Goal: Task Accomplishment & Management: Use online tool/utility

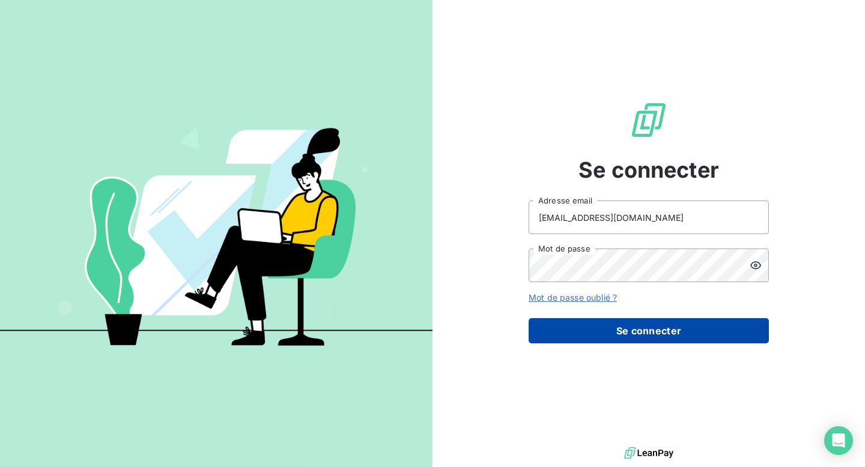
click at [579, 324] on button "Se connecter" at bounding box center [649, 330] width 240 height 25
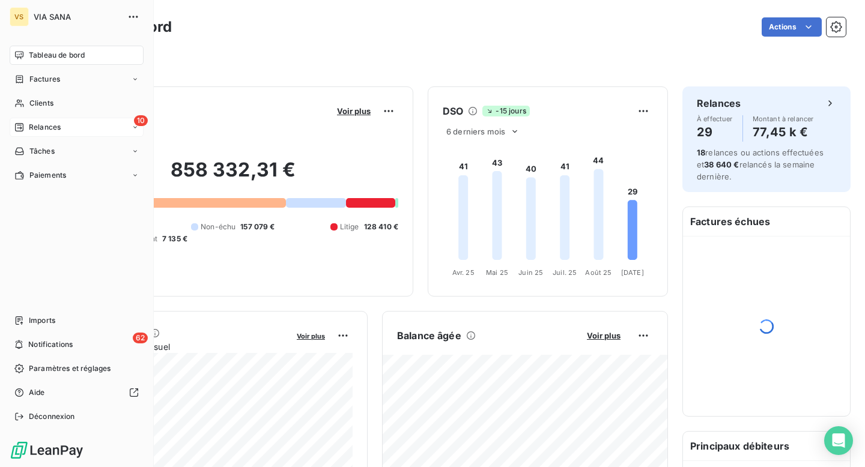
click at [67, 126] on div "10 Relances" at bounding box center [77, 127] width 134 height 19
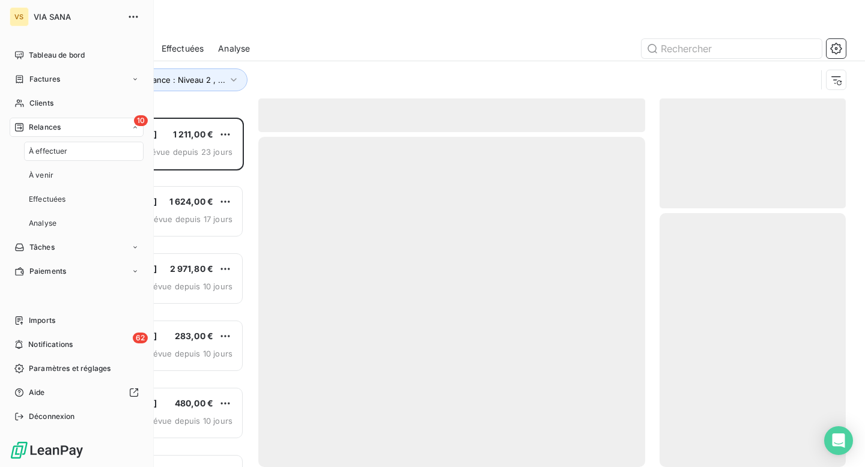
scroll to position [350, 186]
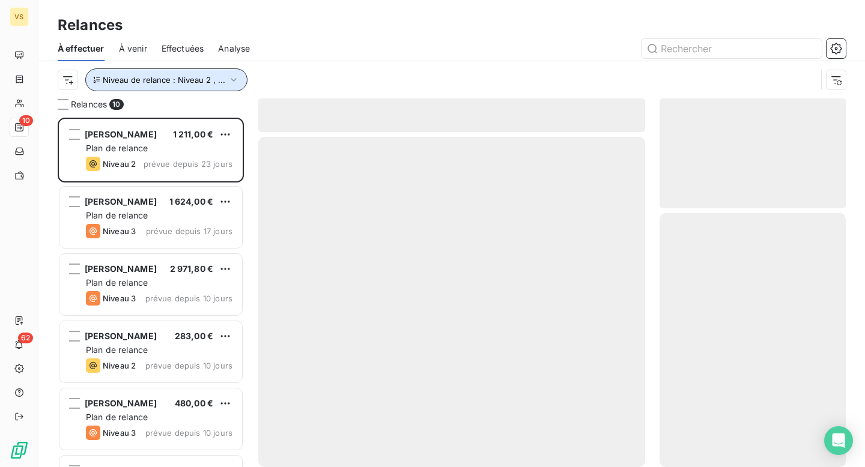
click at [199, 83] on span "Niveau de relance : Niveau 2 , ..." at bounding box center [164, 80] width 123 height 10
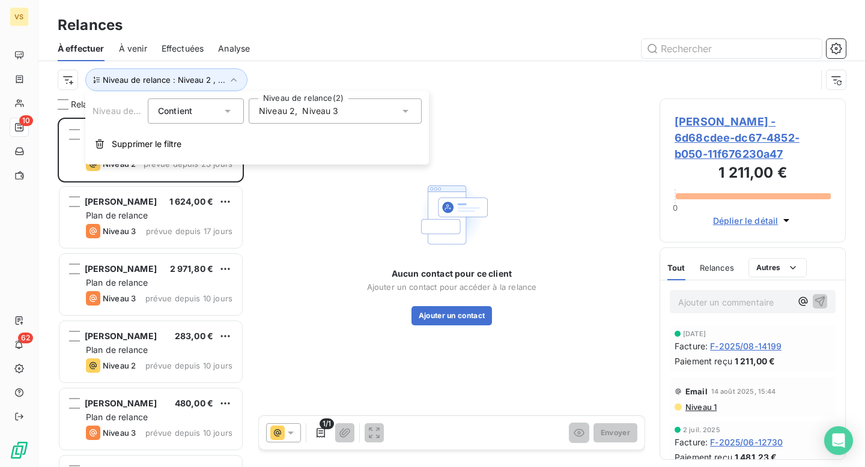
click at [305, 108] on span "Niveau 3" at bounding box center [320, 111] width 36 height 12
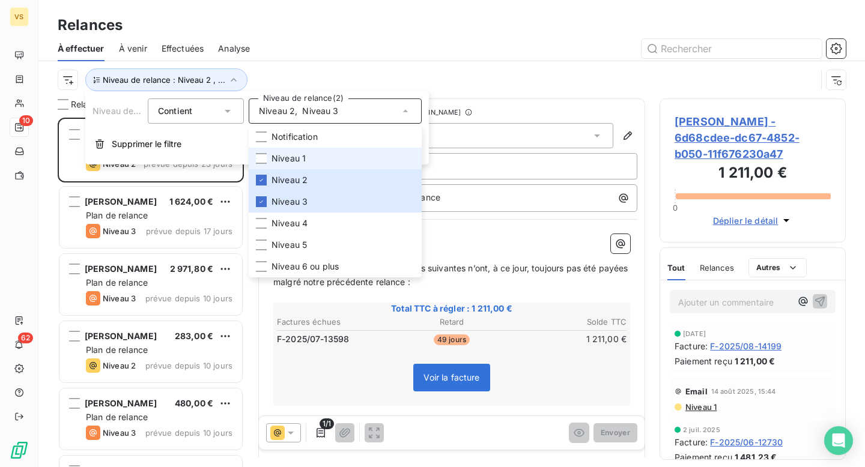
click at [314, 160] on li "Niveau 1" at bounding box center [335, 159] width 173 height 22
click at [277, 37] on div "À effectuer À venir Effectuées Analyse" at bounding box center [451, 48] width 826 height 25
